Goal: Information Seeking & Learning: Learn about a topic

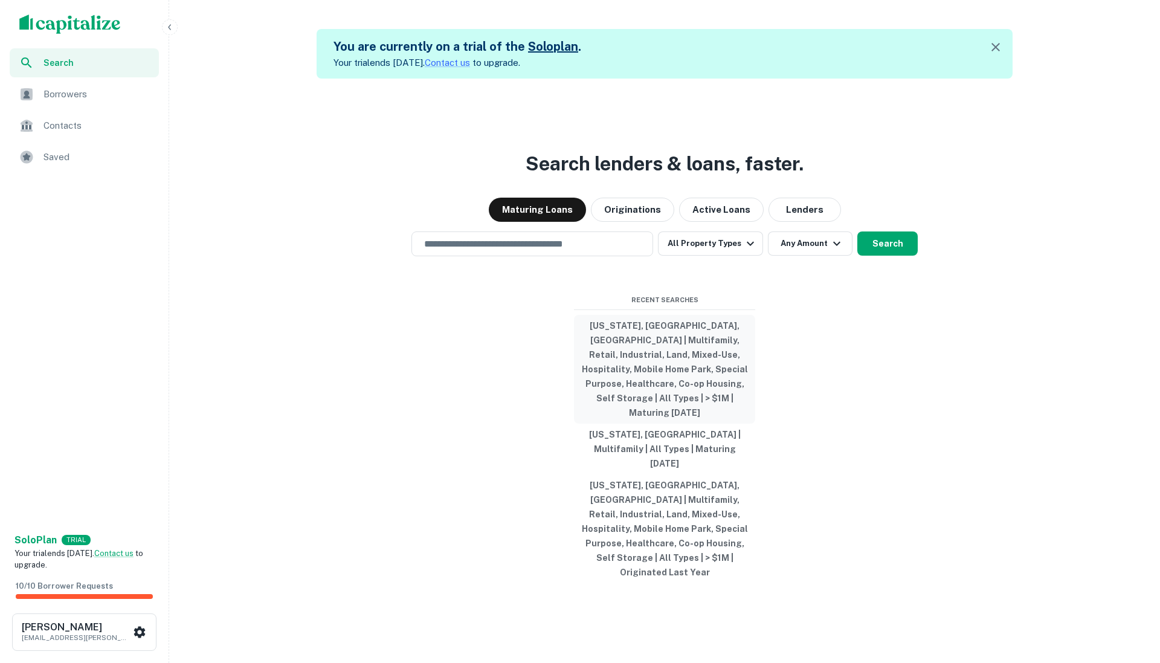
click at [654, 378] on button "[US_STATE], [GEOGRAPHIC_DATA], [GEOGRAPHIC_DATA] | Multifamily, Retail, Industr…" at bounding box center [664, 369] width 181 height 109
type input "**********"
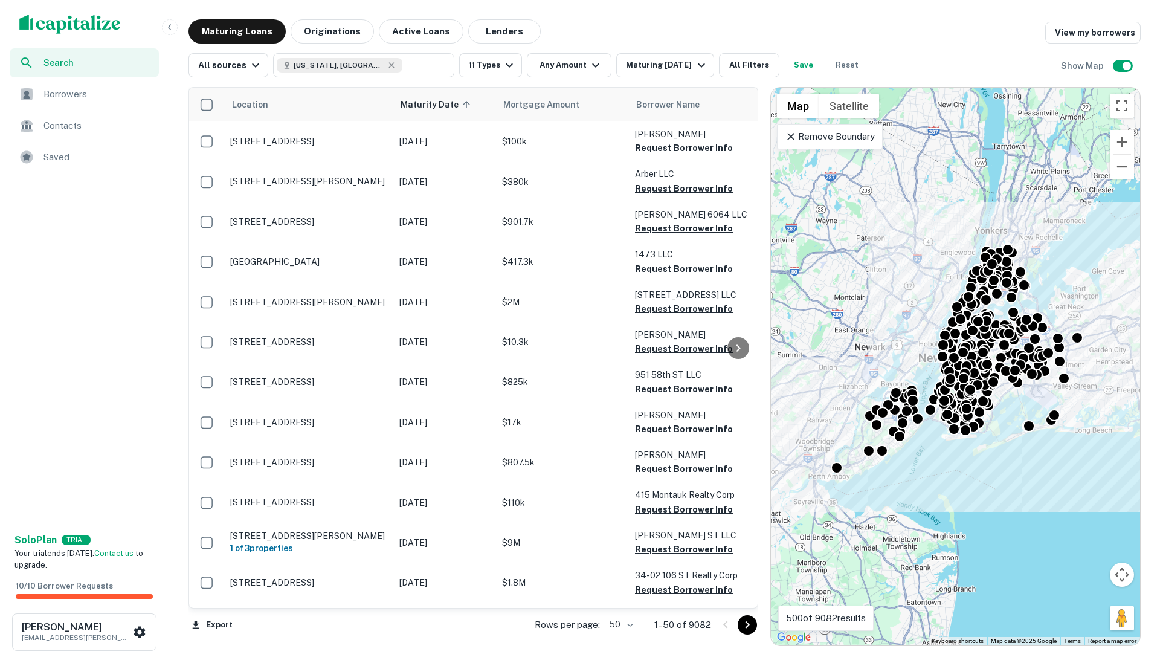
click at [107, 24] on img "scrollable content" at bounding box center [69, 23] width 101 height 19
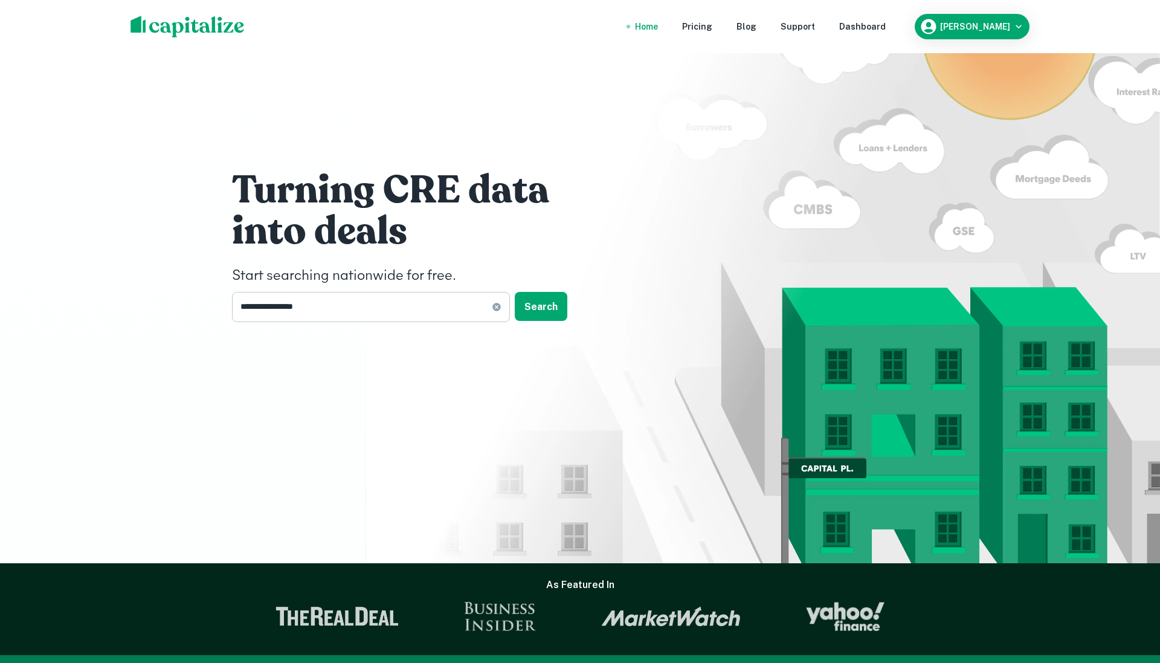
click at [391, 307] on input "**********" at bounding box center [362, 307] width 260 height 30
type input "**********"
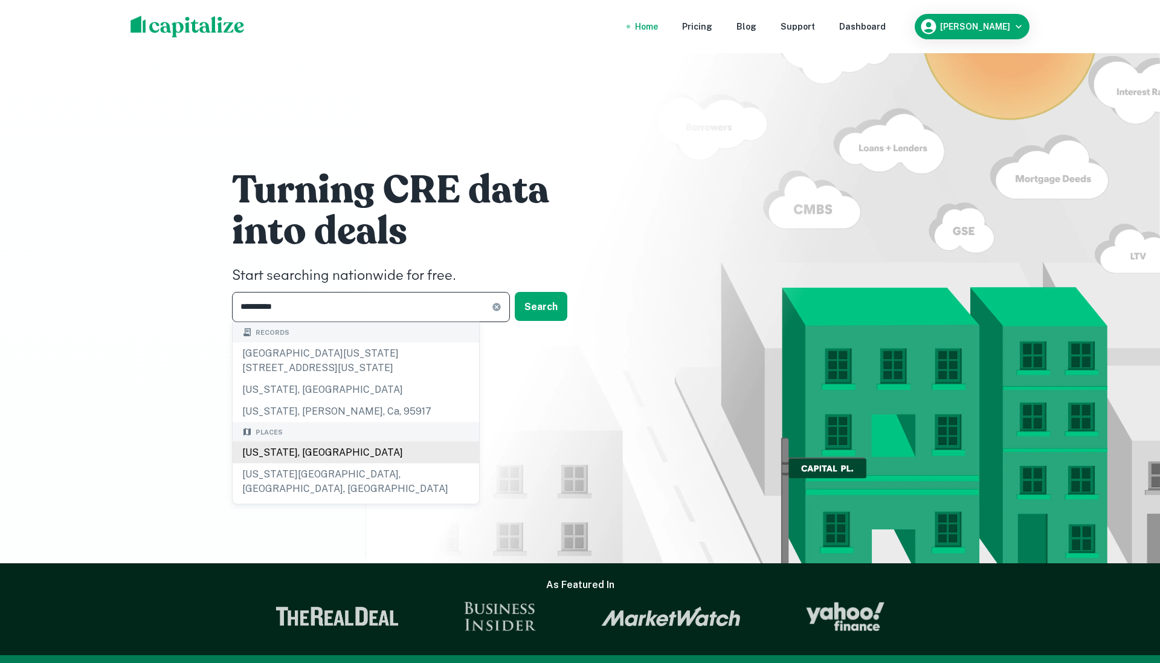
click at [353, 460] on div "[US_STATE], [GEOGRAPHIC_DATA]" at bounding box center [356, 453] width 246 height 22
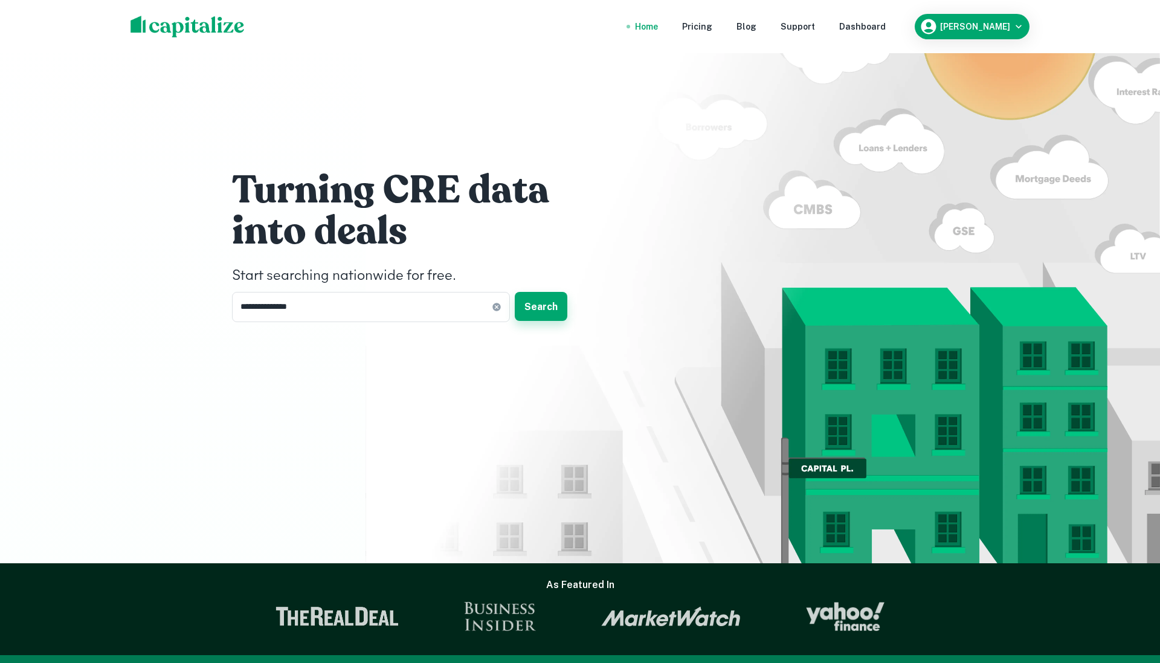
click at [534, 314] on button "Search" at bounding box center [541, 306] width 53 height 29
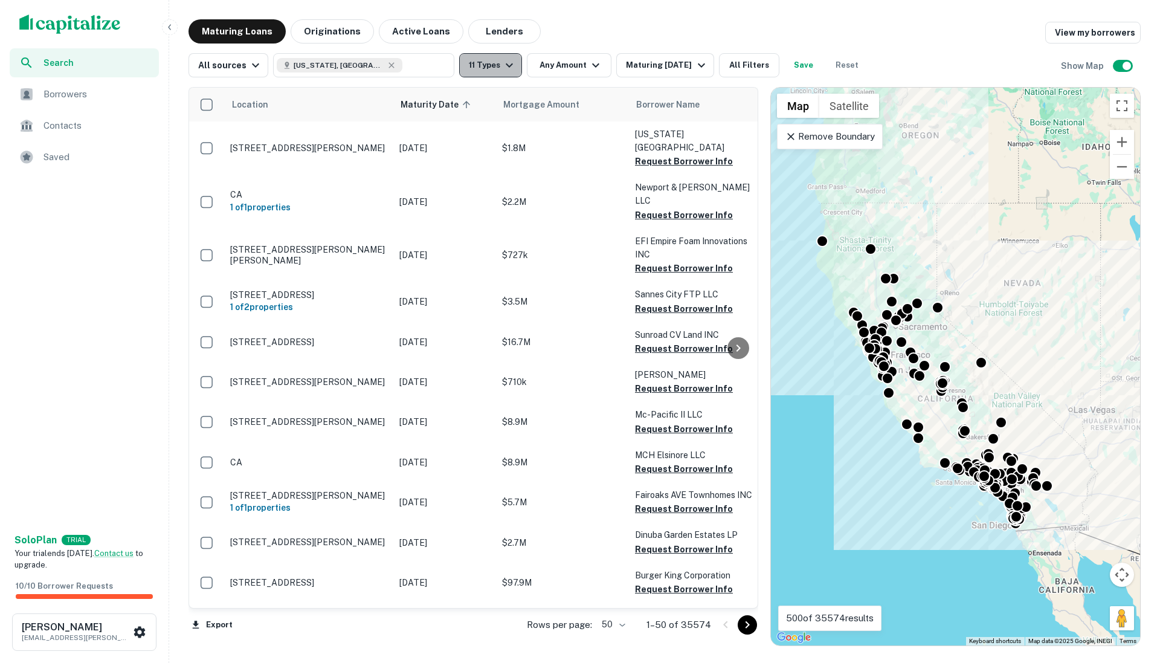
click at [512, 64] on icon "button" at bounding box center [509, 65] width 14 height 14
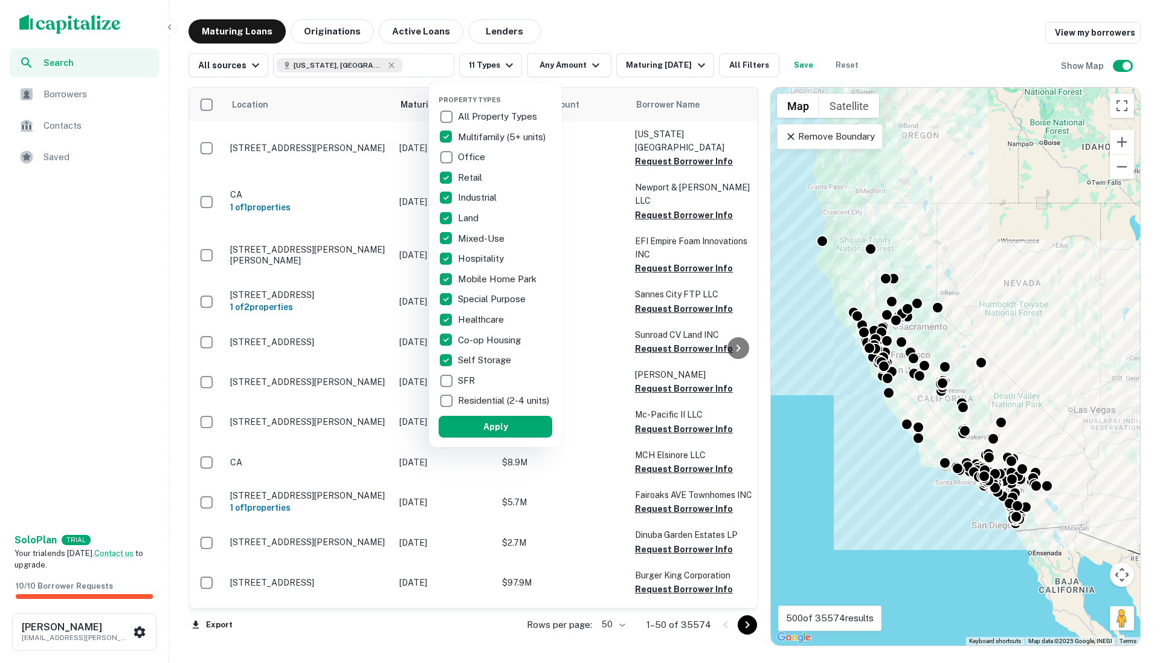
click at [499, 111] on p "All Property Types" at bounding box center [499, 116] width 82 height 14
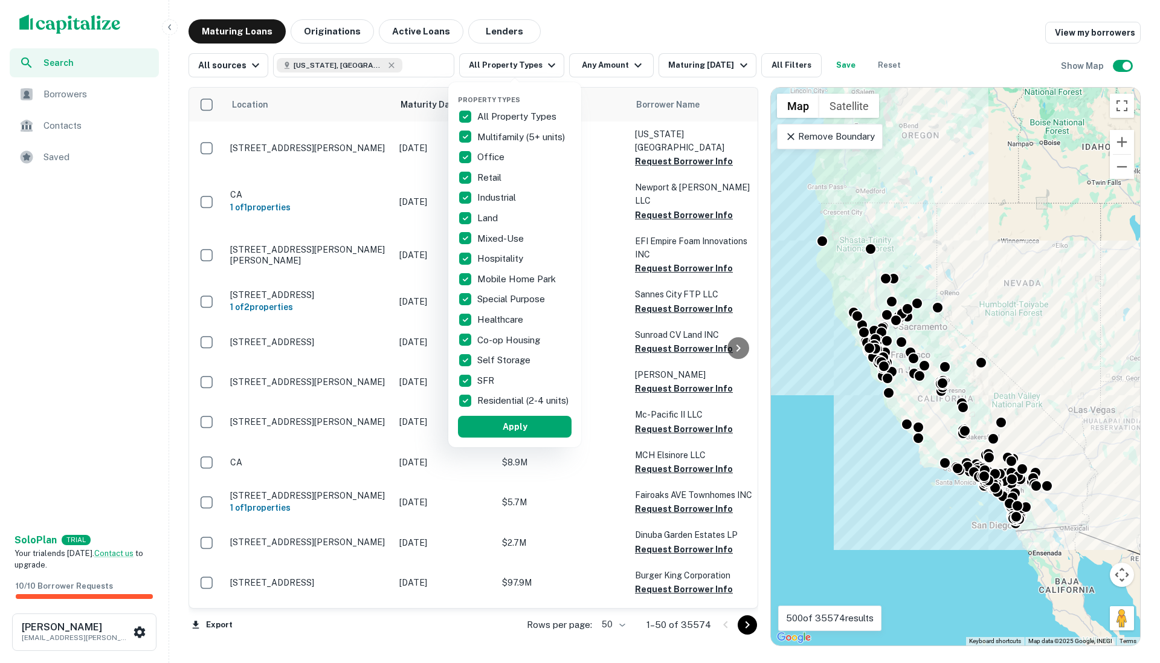
click at [491, 115] on p "All Property Types" at bounding box center [518, 116] width 82 height 14
click at [490, 175] on p "Retail" at bounding box center [490, 177] width 27 height 14
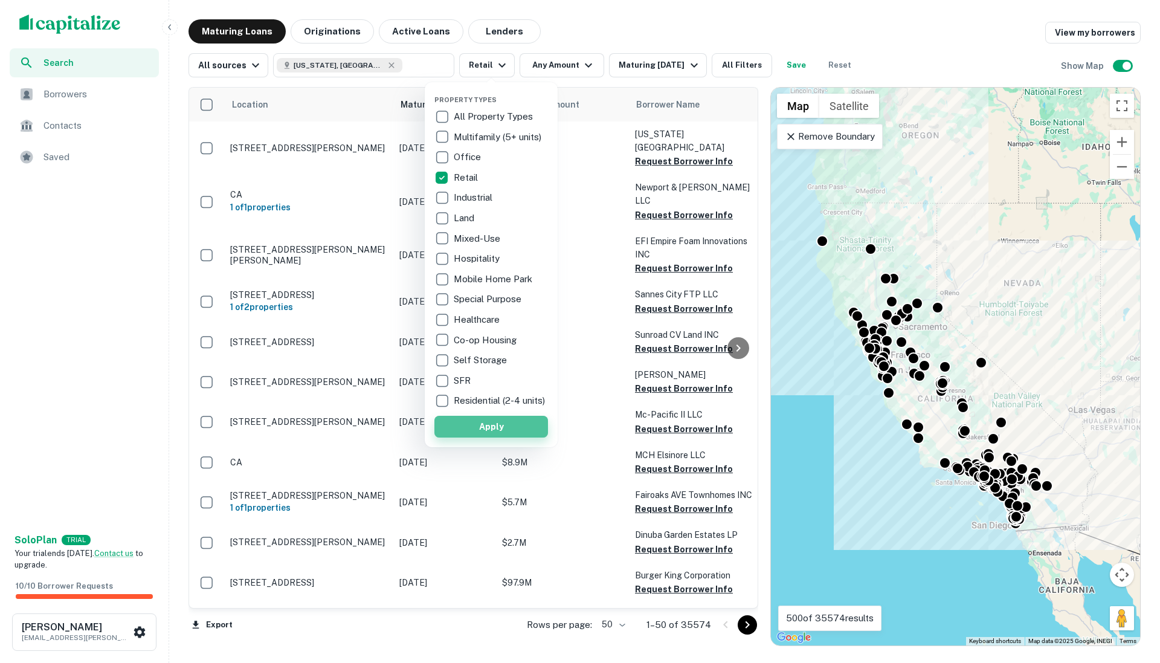
click at [518, 425] on button "Apply" at bounding box center [491, 427] width 114 height 22
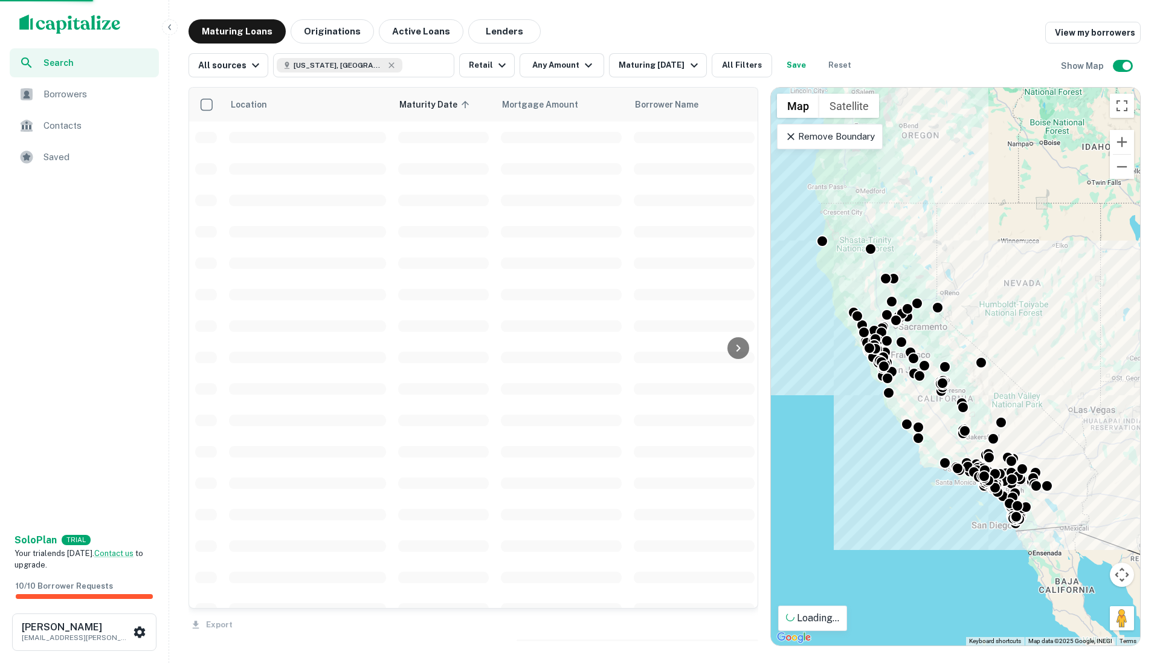
click at [568, 66] on button "Any Amount" at bounding box center [561, 65] width 85 height 24
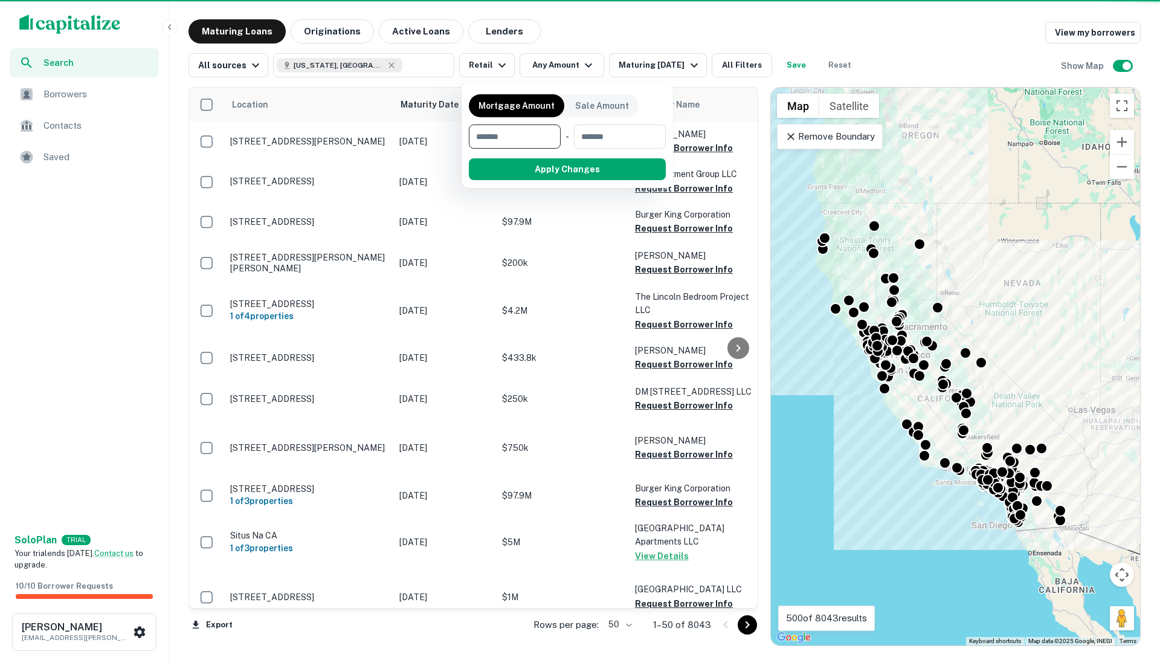
type input "*"
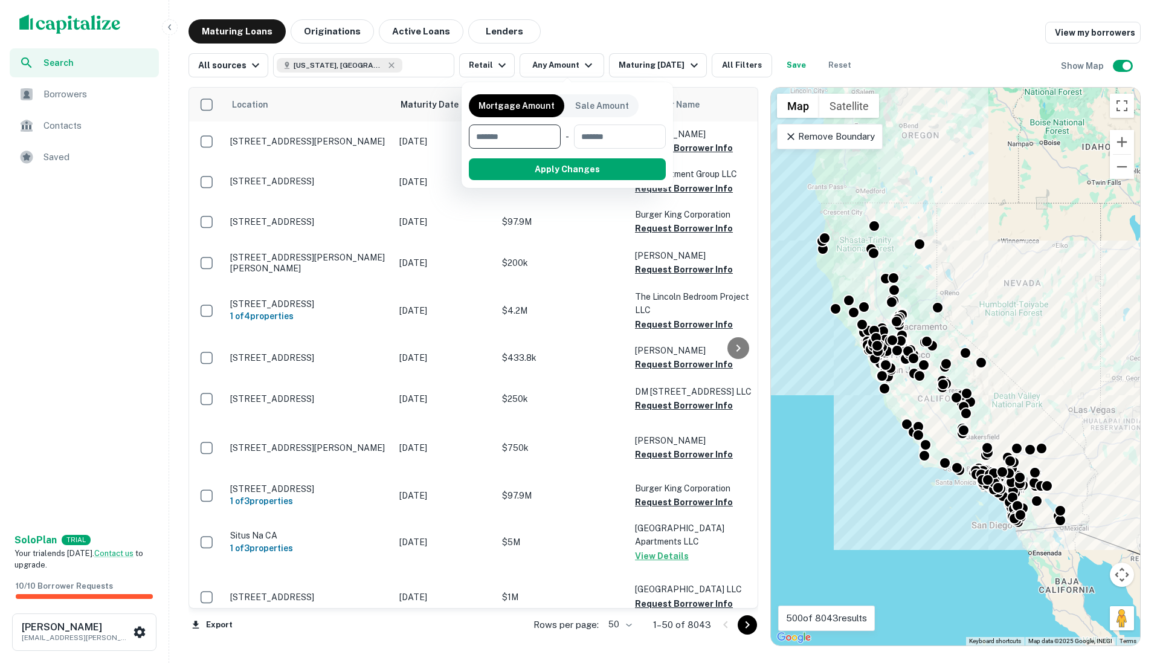
type input "*******"
click at [617, 176] on button "Apply Changes" at bounding box center [588, 169] width 153 height 22
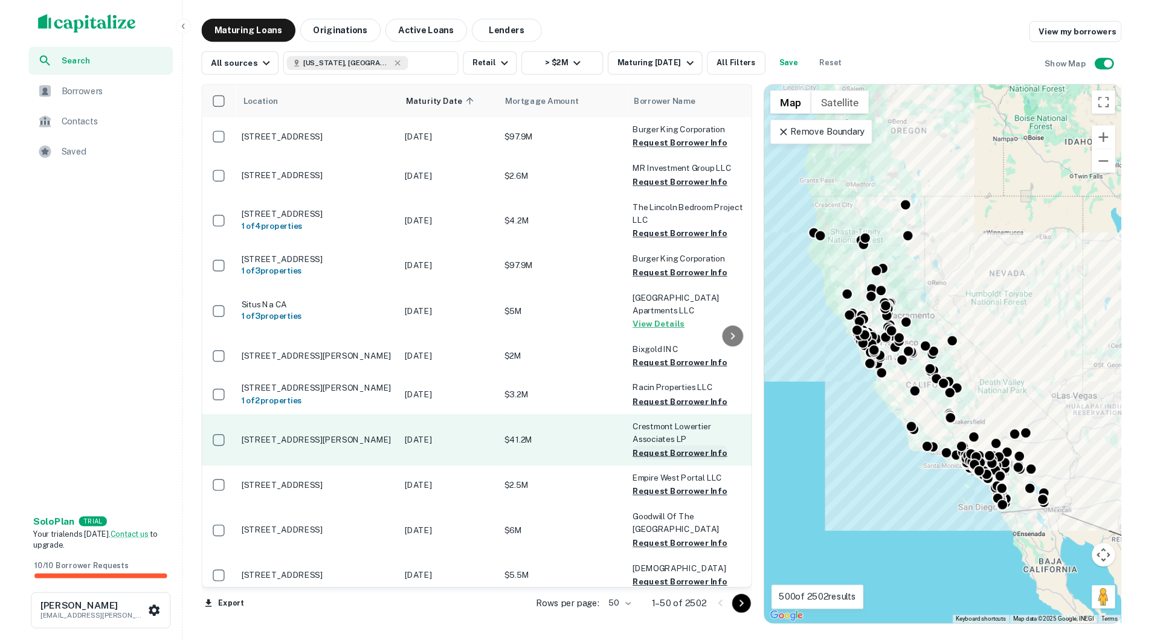
scroll to position [509, 0]
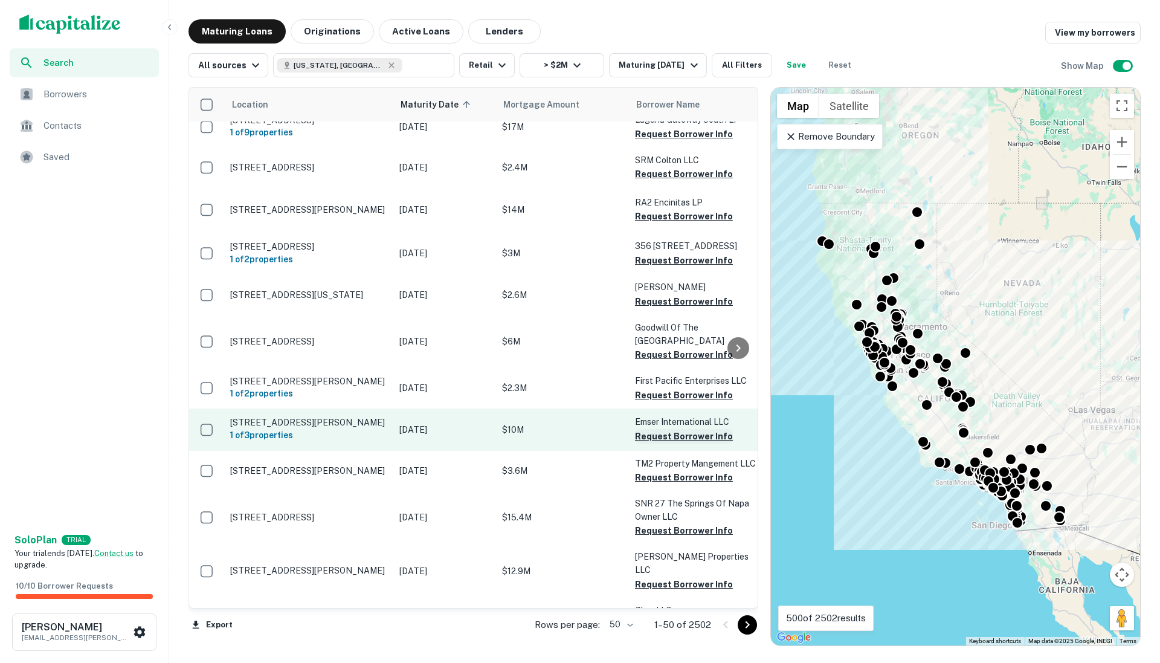
click at [679, 443] on button "Request Borrower Info" at bounding box center [684, 436] width 98 height 14
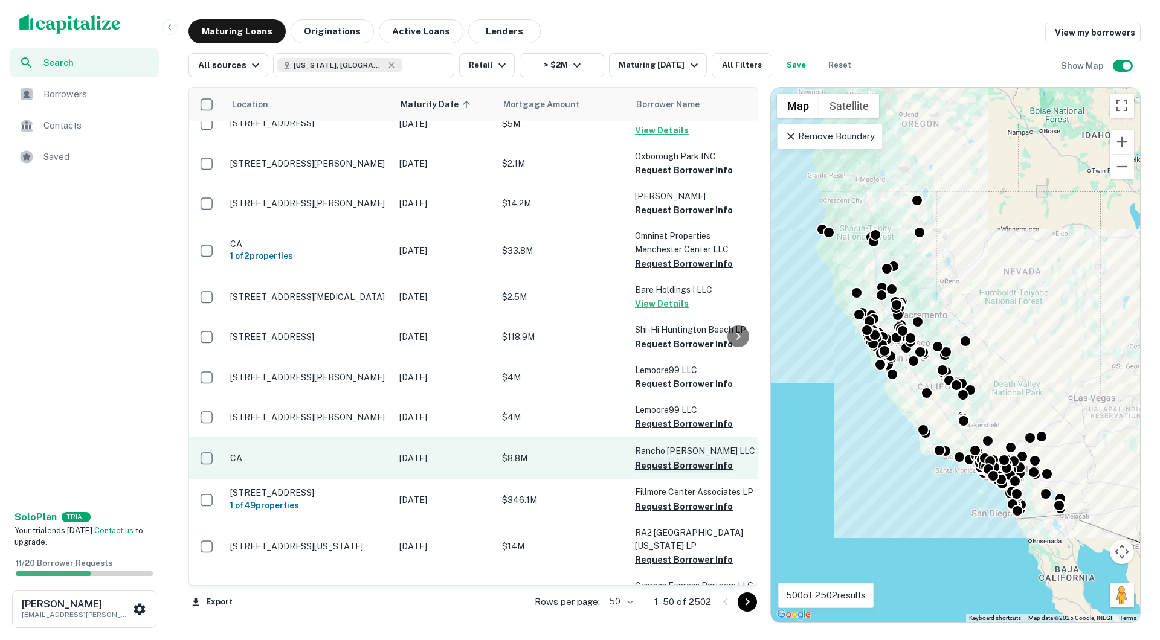
scroll to position [0, 0]
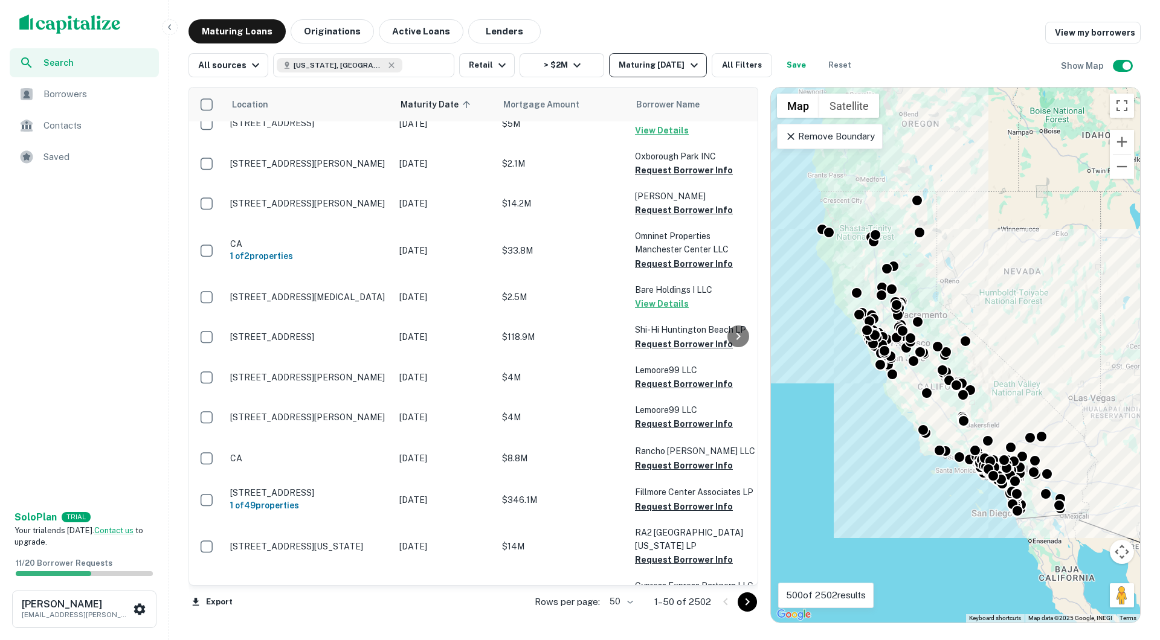
click at [658, 68] on div "Maturing [DATE]" at bounding box center [660, 65] width 82 height 14
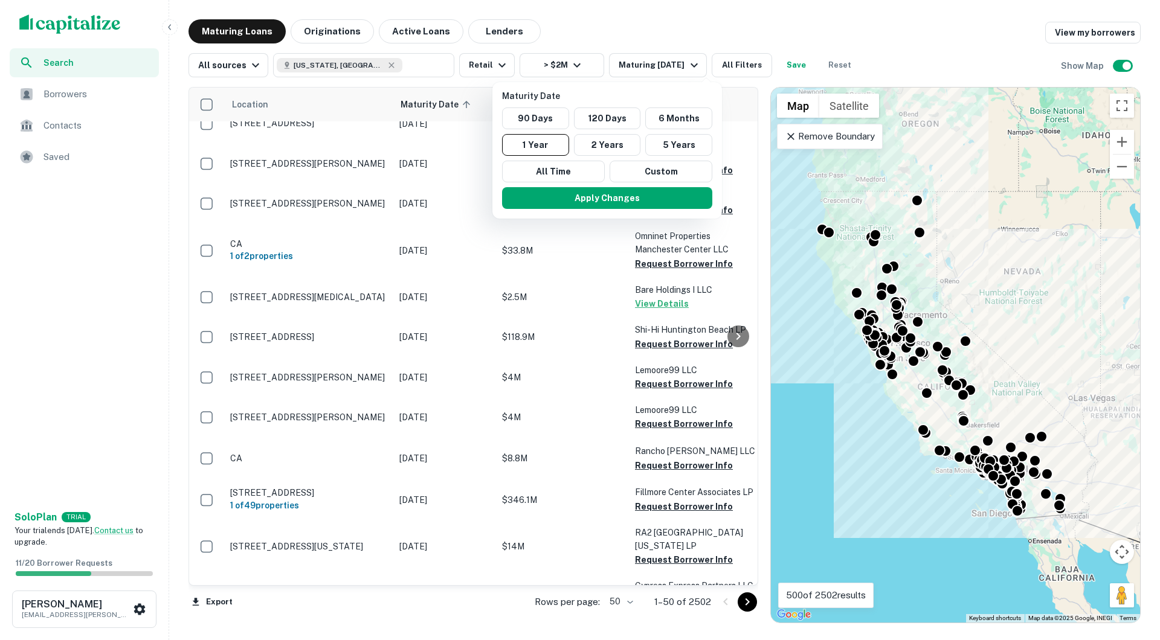
click at [634, 19] on div at bounding box center [580, 320] width 1160 height 640
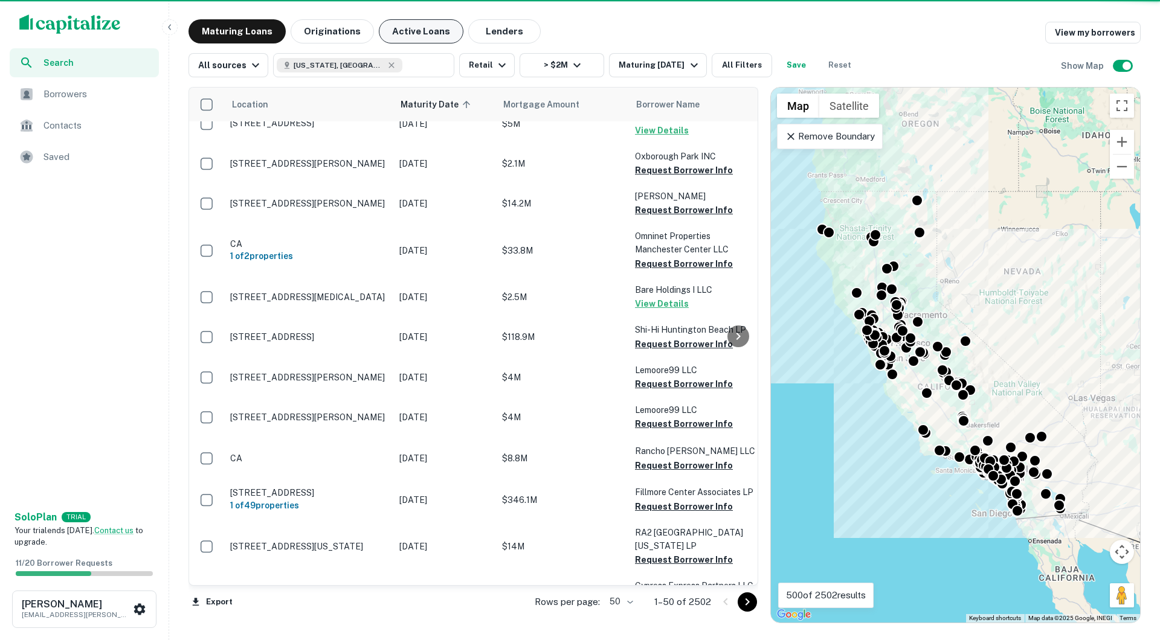
click at [410, 37] on button "Active Loans" at bounding box center [421, 31] width 85 height 24
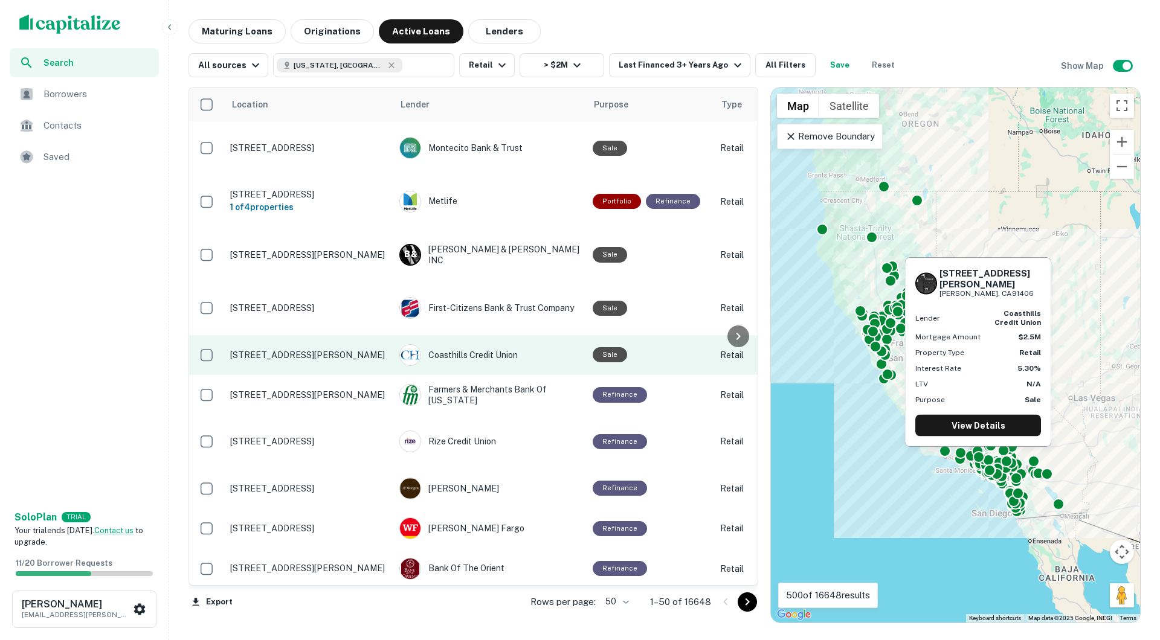
click at [300, 350] on p "[STREET_ADDRESS][PERSON_NAME]" at bounding box center [308, 355] width 157 height 11
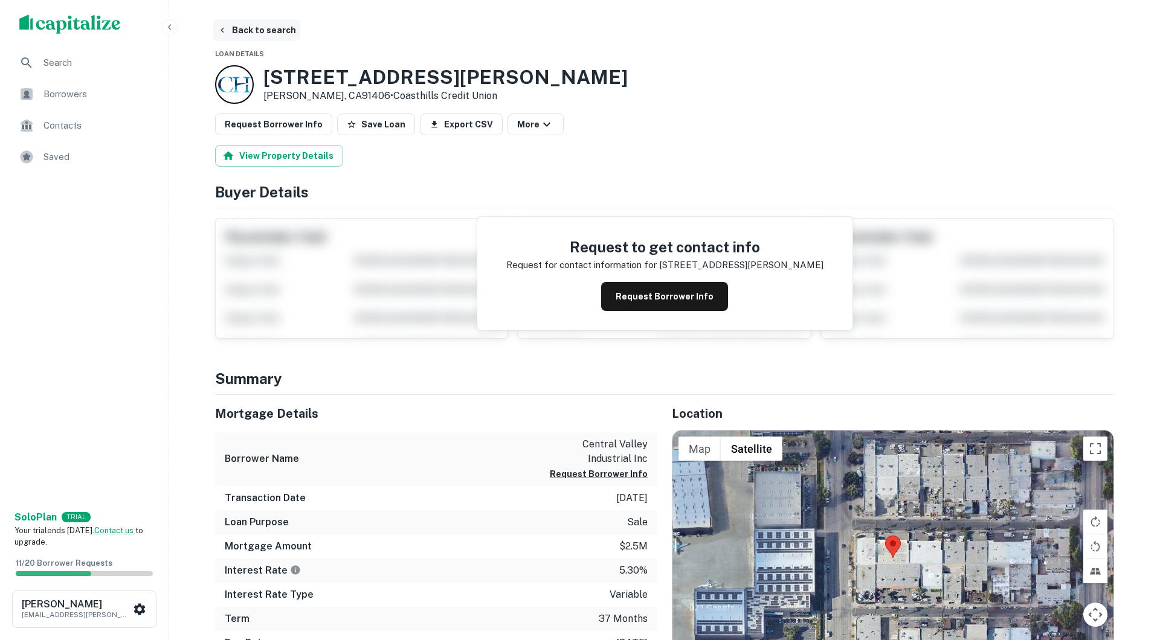
click at [278, 29] on button "Back to search" at bounding box center [257, 30] width 88 height 22
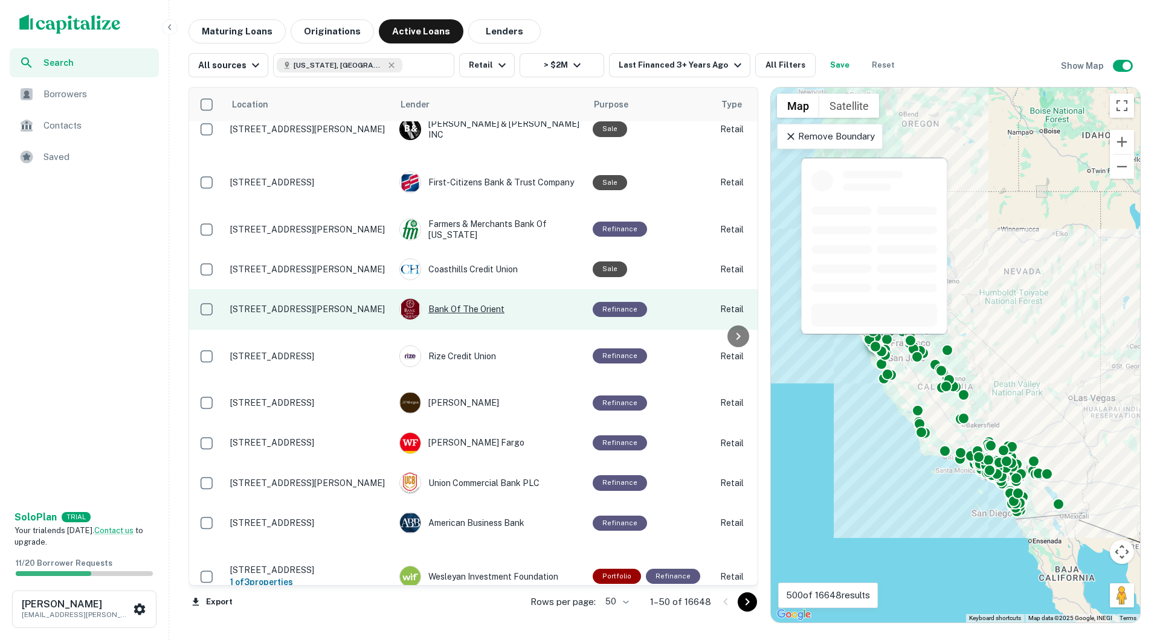
scroll to position [213, 0]
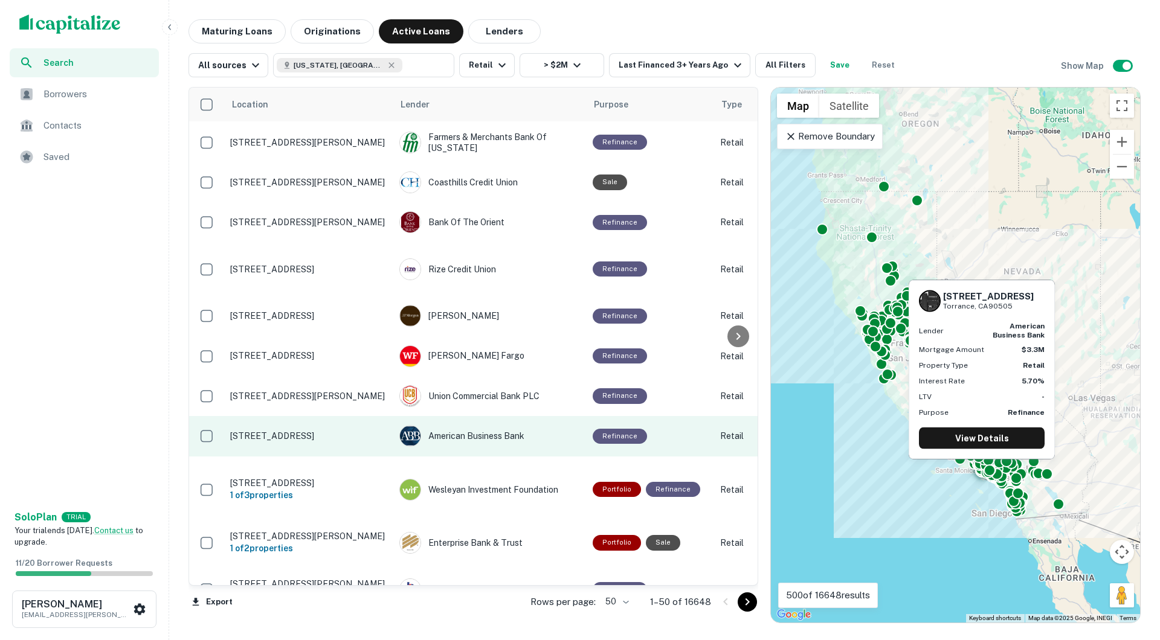
click at [305, 431] on p "[STREET_ADDRESS]" at bounding box center [308, 436] width 157 height 11
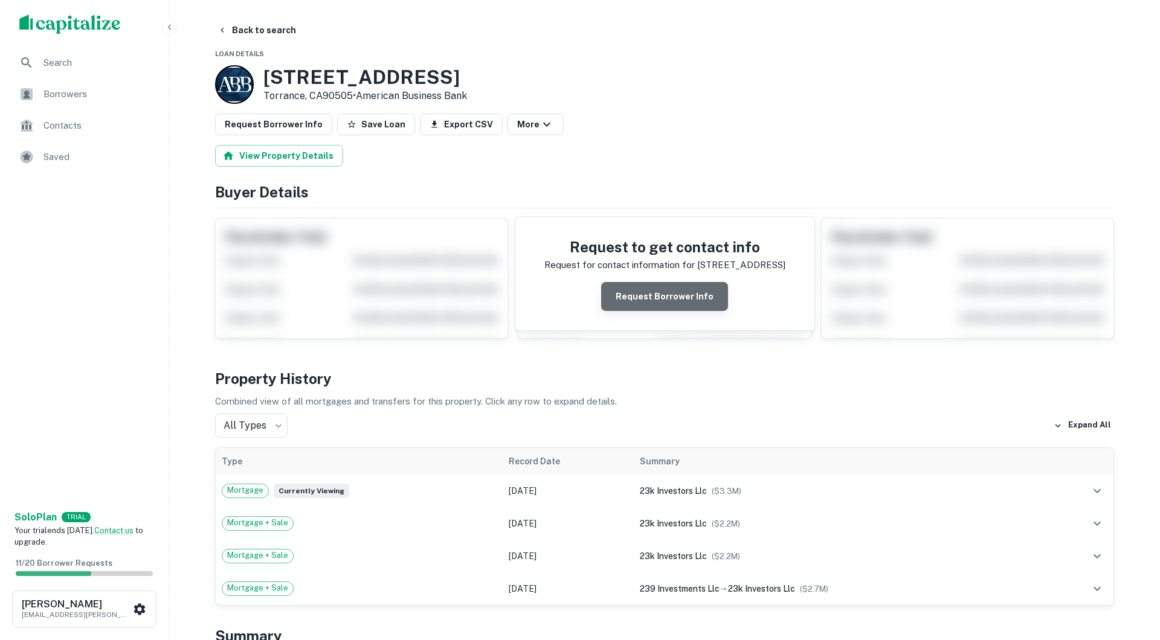
click at [701, 303] on button "Request Borrower Info" at bounding box center [664, 296] width 127 height 29
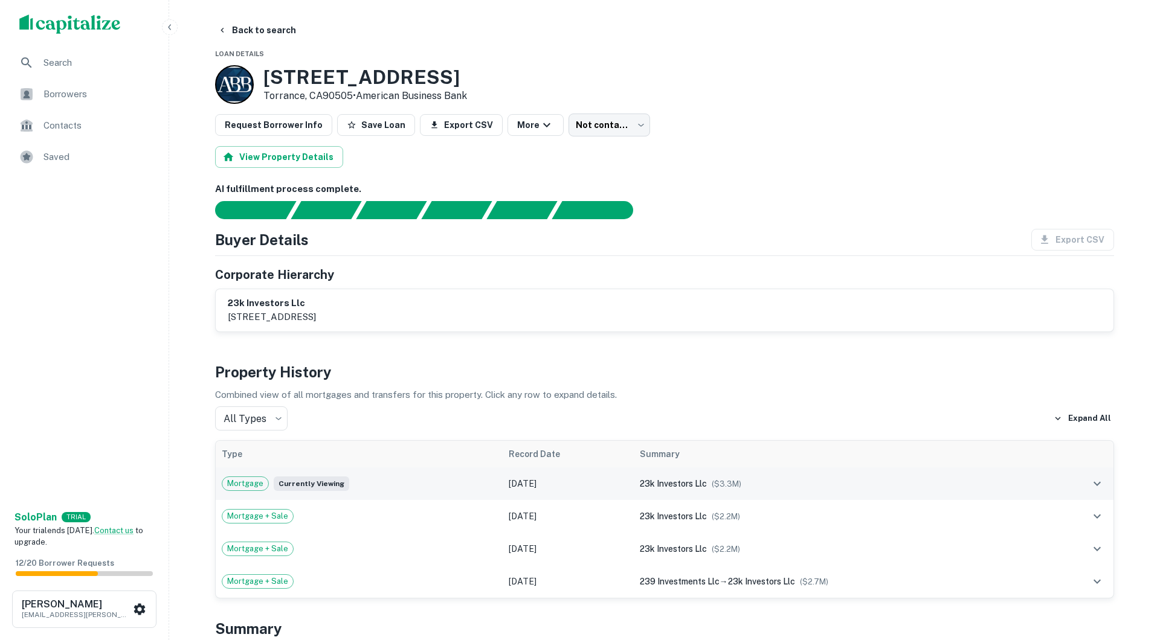
scroll to position [-6, 0]
